Goal: Find specific page/section: Find specific page/section

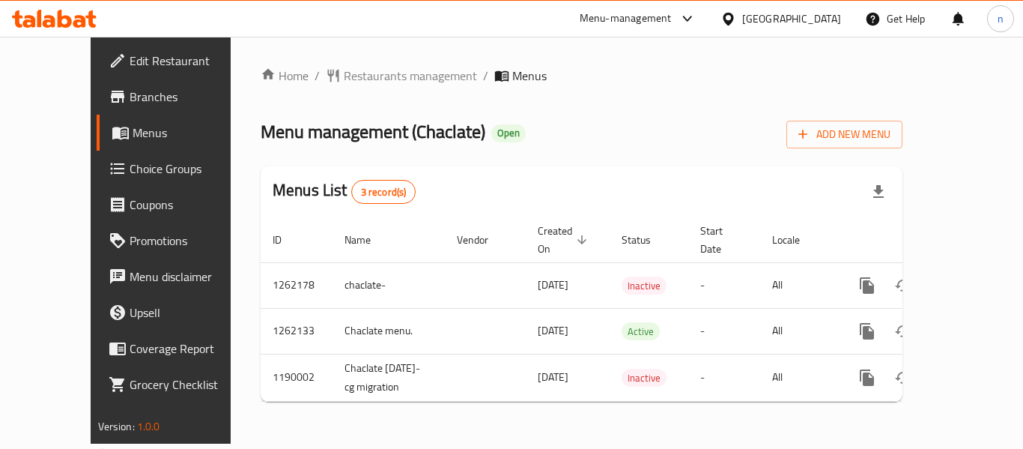
click at [736, 19] on icon at bounding box center [728, 19] width 16 height 16
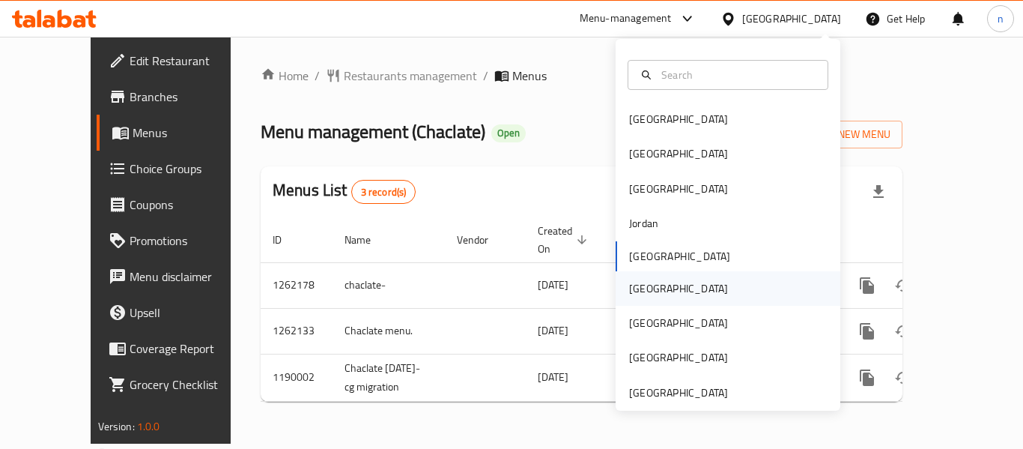
click at [632, 291] on div "[GEOGRAPHIC_DATA]" at bounding box center [678, 288] width 99 height 16
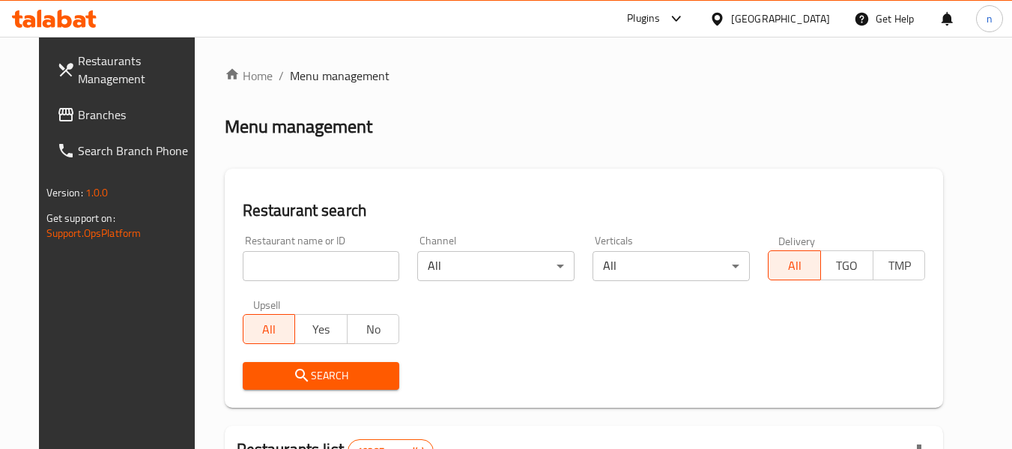
click at [685, 18] on icon at bounding box center [676, 19] width 18 height 18
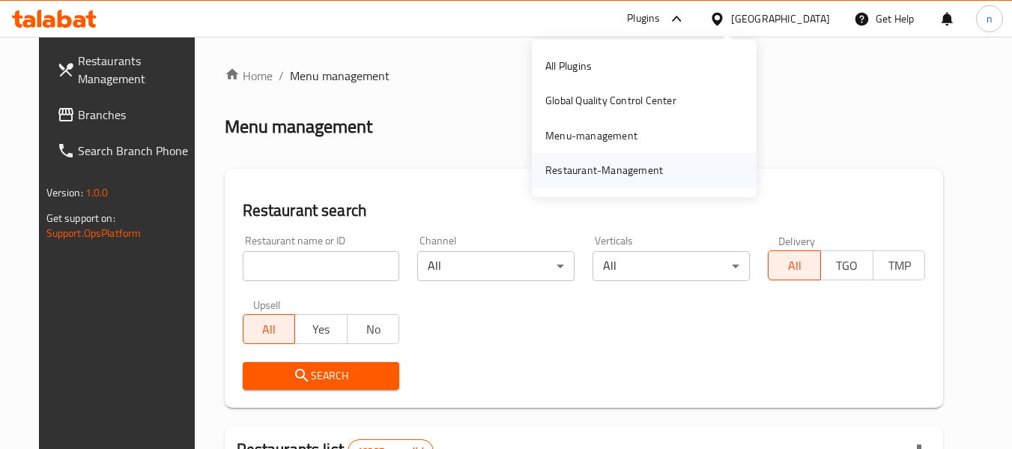
click at [628, 162] on div "Restaurant-Management" at bounding box center [604, 170] width 118 height 16
